Goal: Find specific page/section: Locate a particular part of the current website

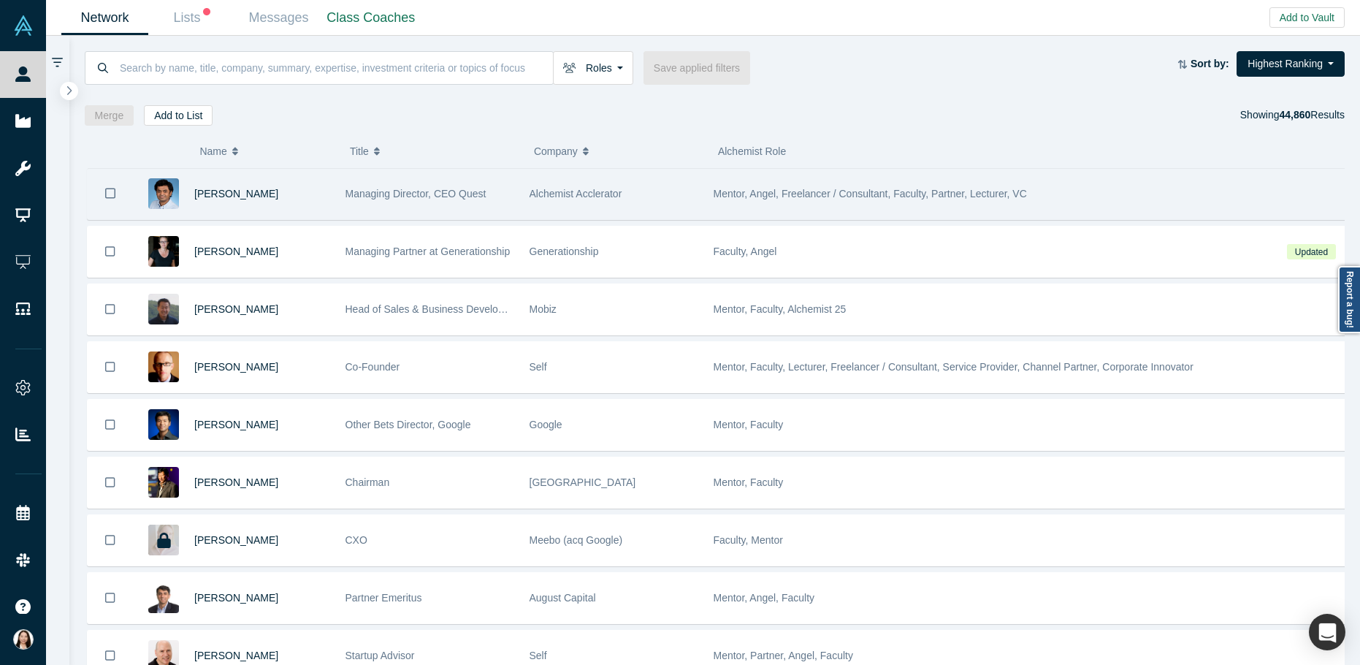
drag, startPoint x: 281, startPoint y: 195, endPoint x: 195, endPoint y: 186, distance: 86.0
click at [195, 186] on div "[PERSON_NAME]" at bounding box center [262, 194] width 136 height 50
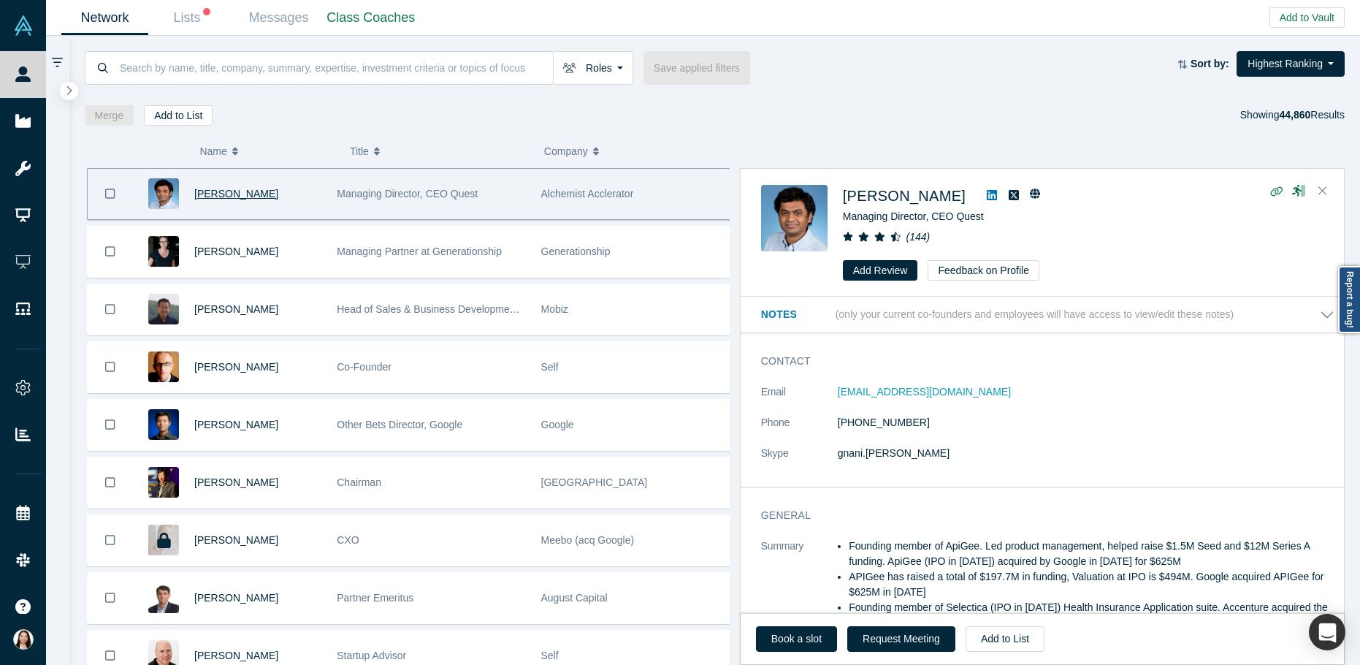
copy span "[PERSON_NAME]"
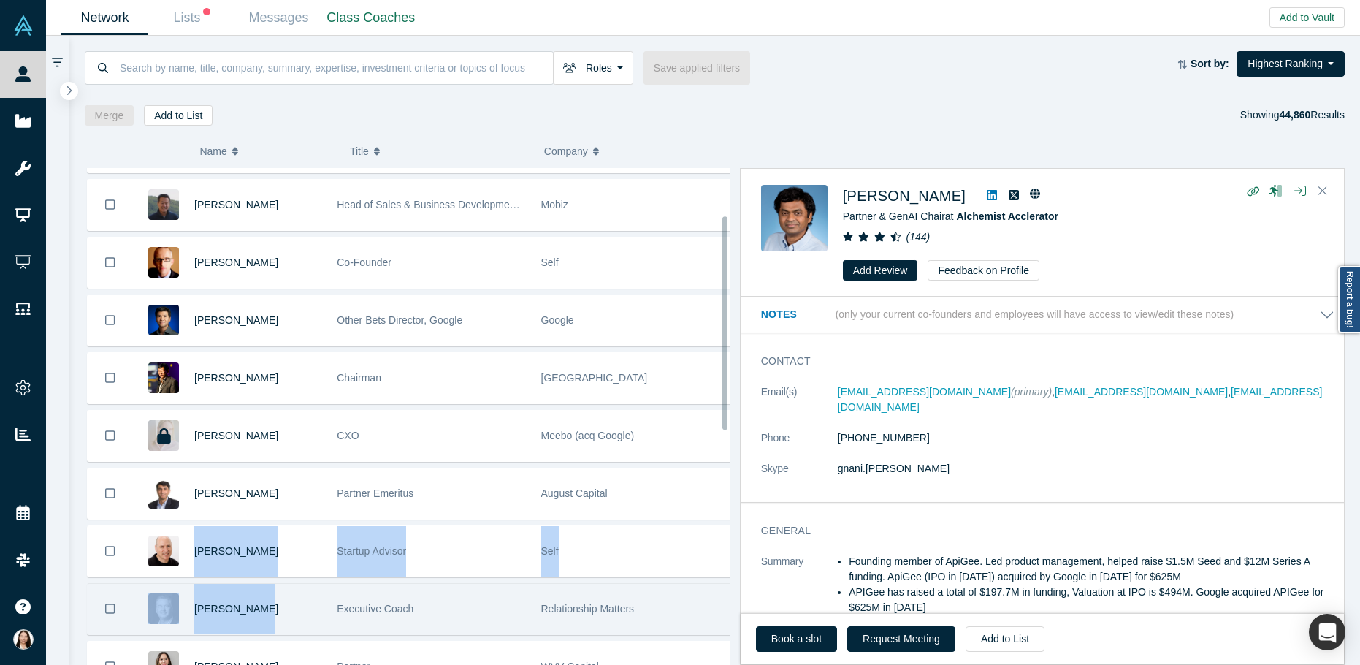
scroll to position [110, 0]
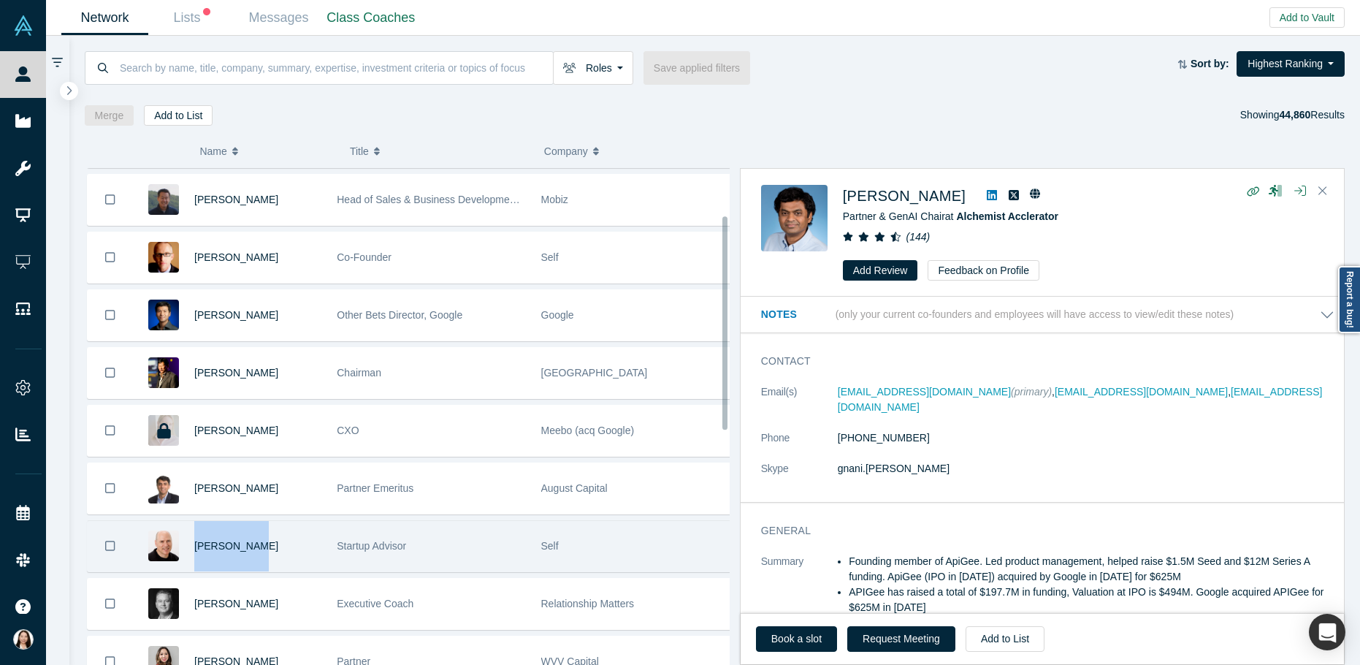
drag, startPoint x: 194, startPoint y: 654, endPoint x: 264, endPoint y: 534, distance: 138.8
click at [264, 534] on div "[PERSON_NAME]" at bounding box center [227, 546] width 188 height 50
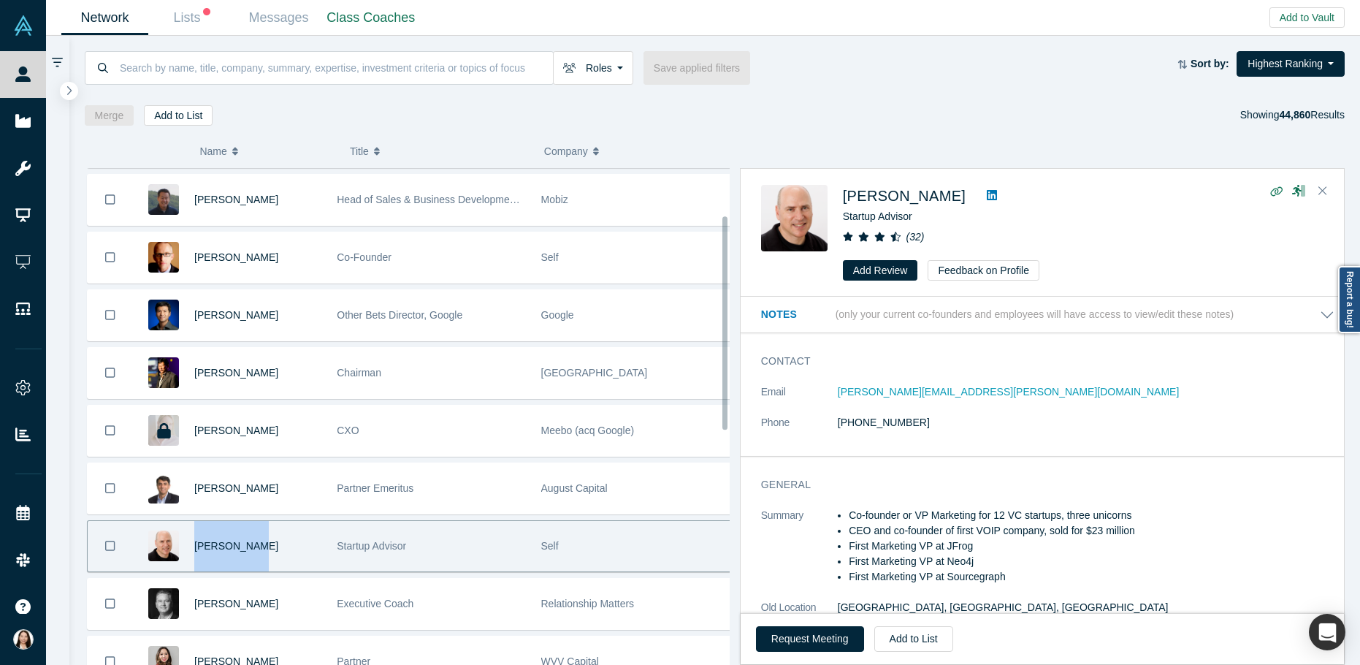
copy span "[PERSON_NAME]"
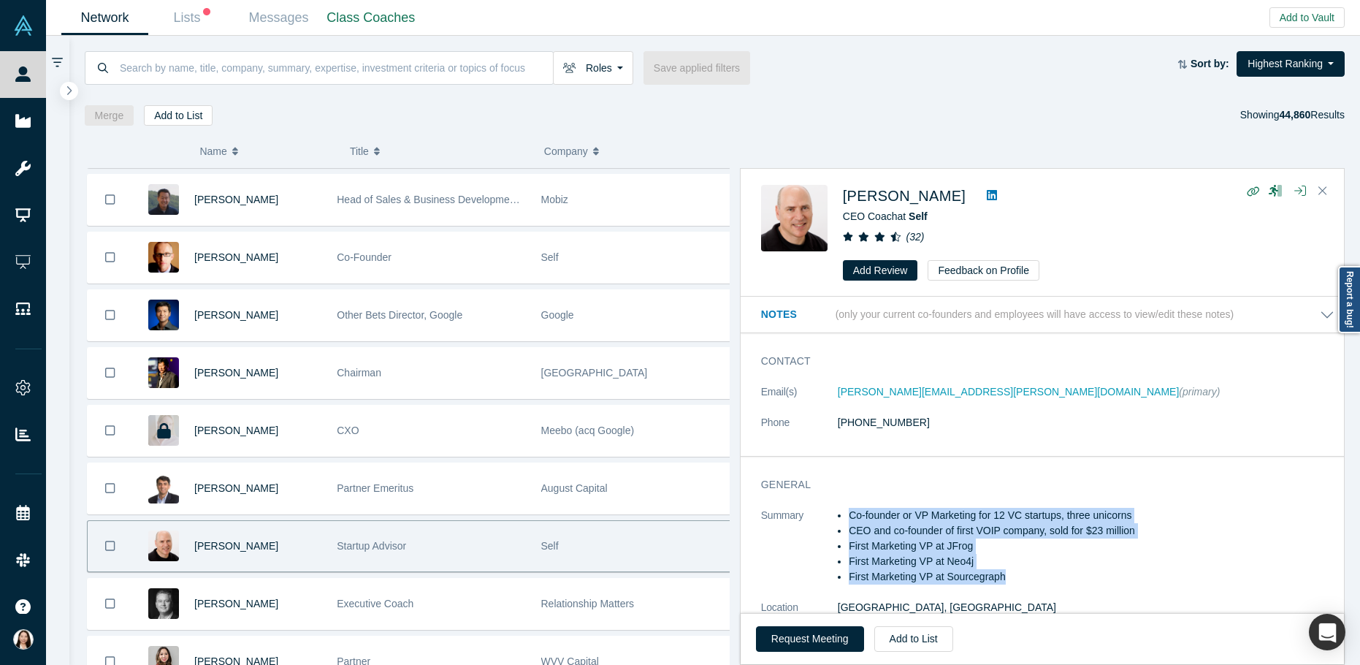
drag, startPoint x: 850, startPoint y: 514, endPoint x: 1030, endPoint y: 578, distance: 191.6
click at [1030, 578] on ul "Co-founder or VP Marketing for 12 VC startups, three unicorns CEO and co-founde…" at bounding box center [1086, 546] width 497 height 77
copy ul "Co-founder or VP Marketing for 12 VC startups, three unicorns CEO and co-founde…"
